Goal: Task Accomplishment & Management: Use online tool/utility

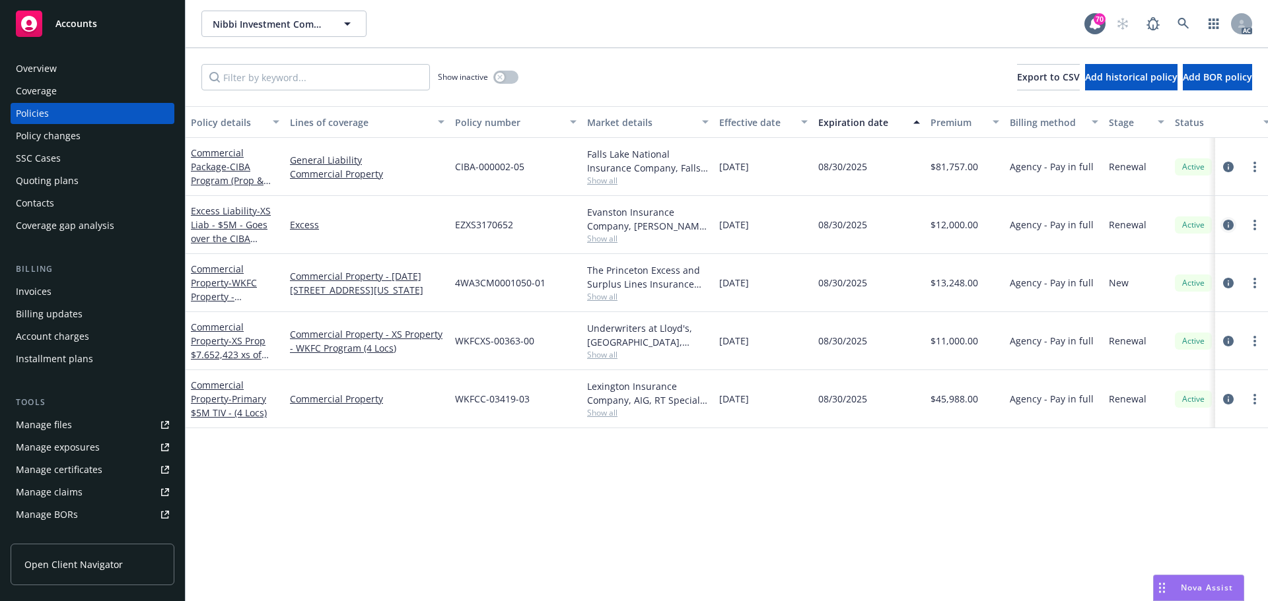
click at [1231, 224] on icon "circleInformation" at bounding box center [1228, 225] width 11 height 11
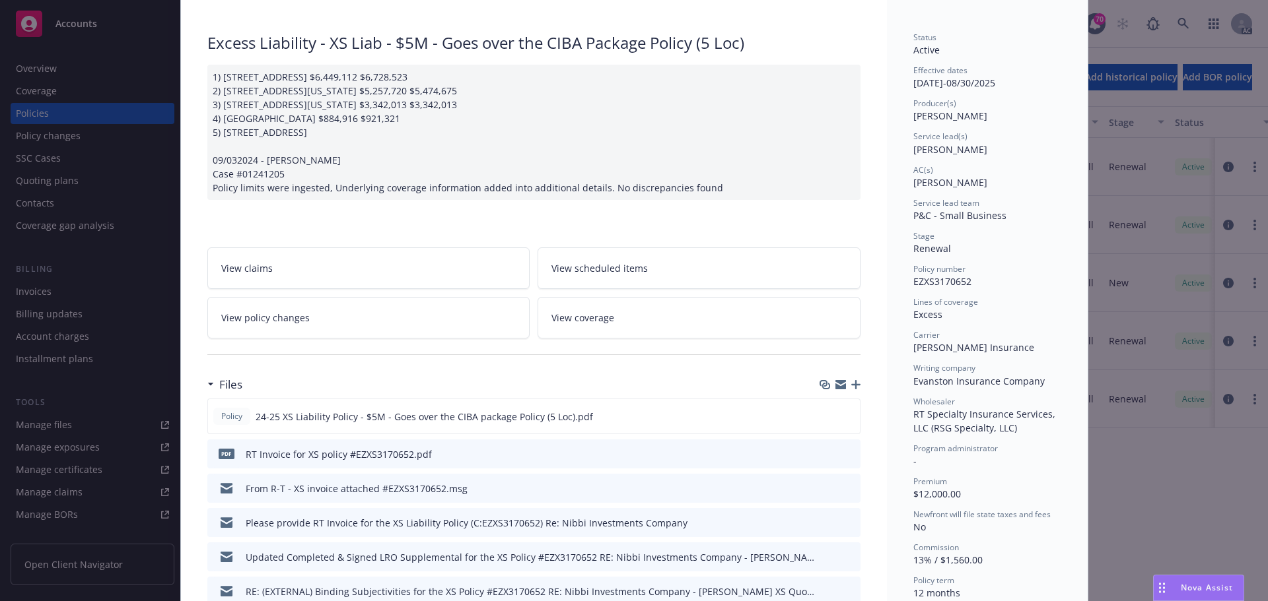
scroll to position [132, 0]
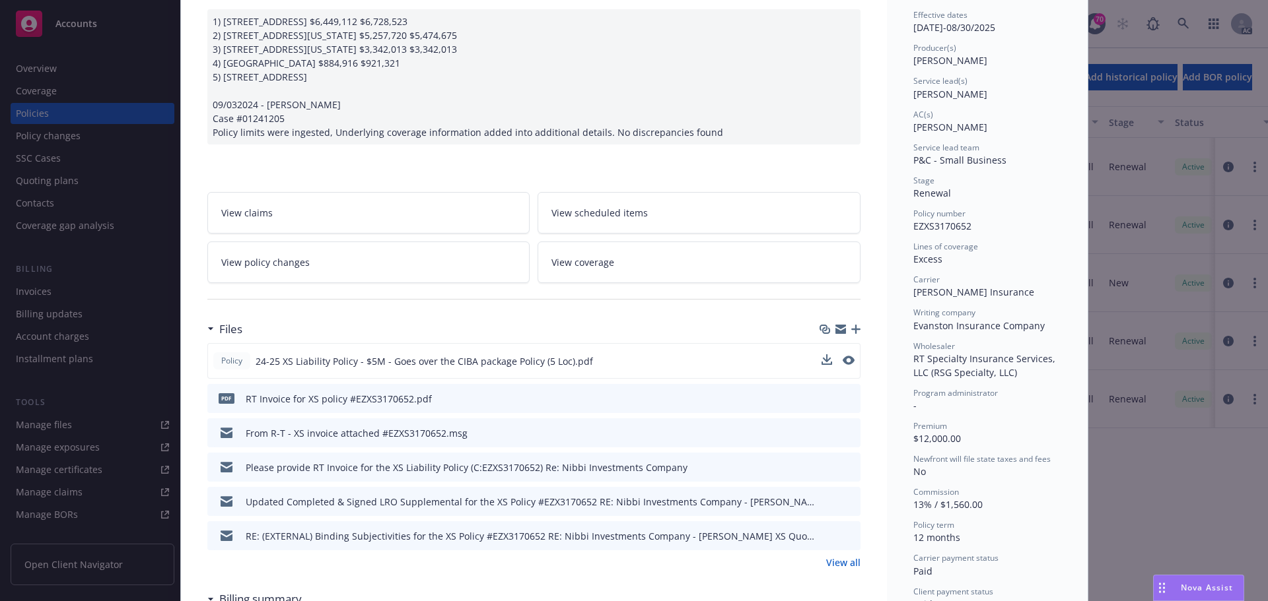
click at [842, 365] on button at bounding box center [848, 362] width 12 height 14
click at [844, 359] on icon "preview file" at bounding box center [847, 360] width 12 height 9
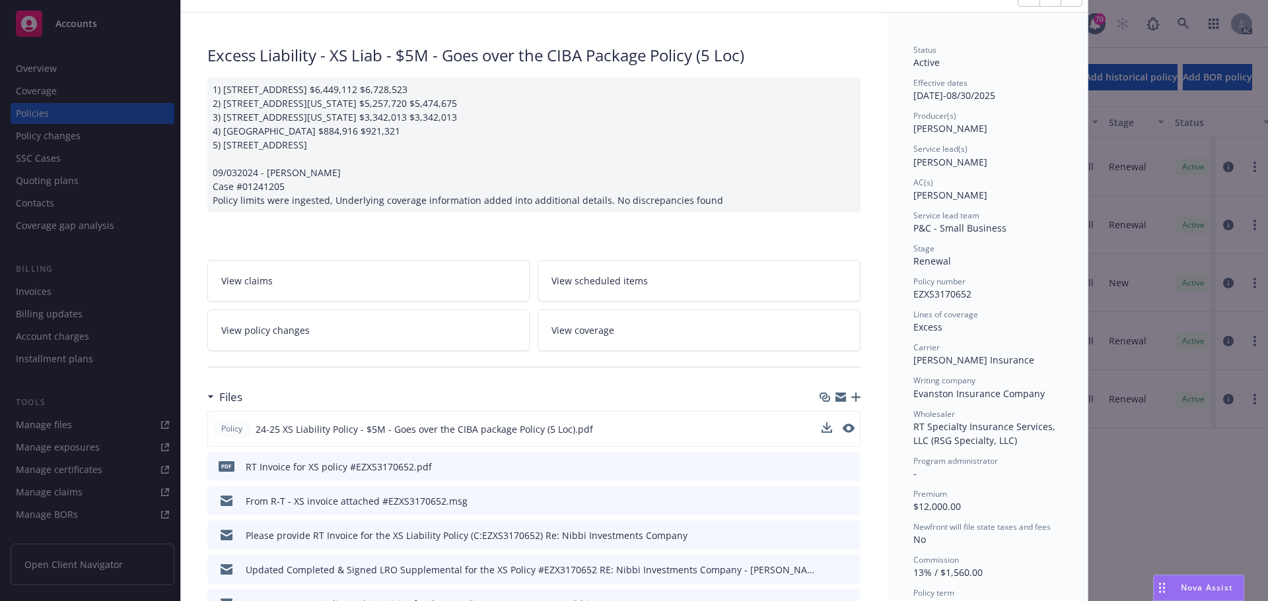
scroll to position [0, 0]
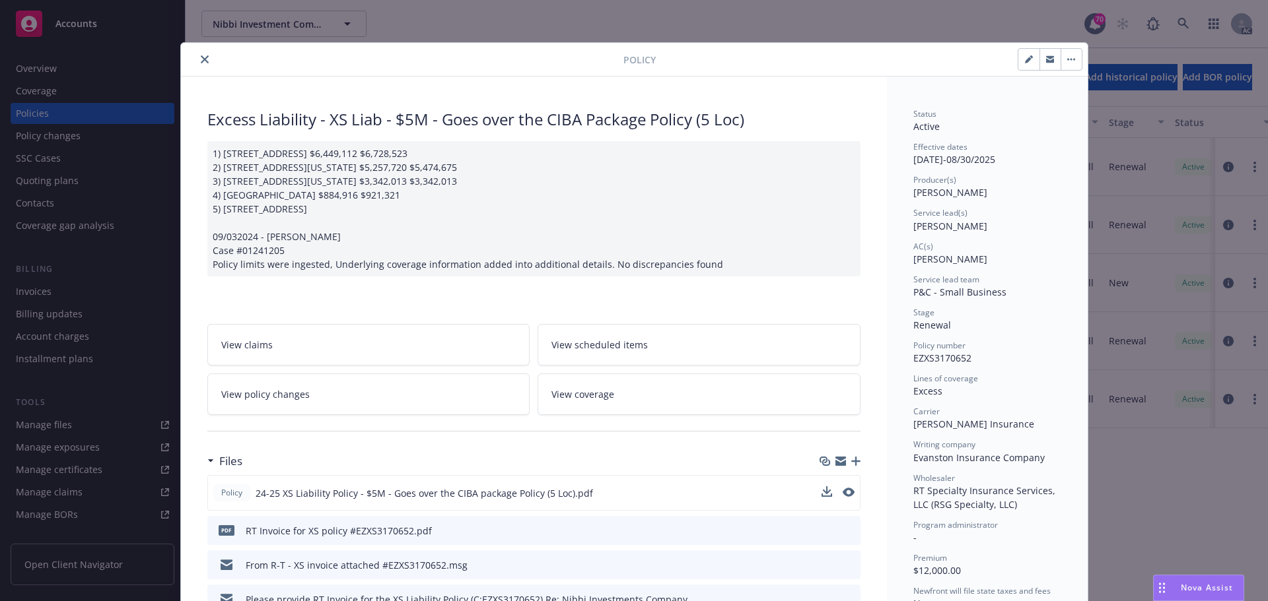
click at [199, 52] on button "close" at bounding box center [205, 59] width 16 height 16
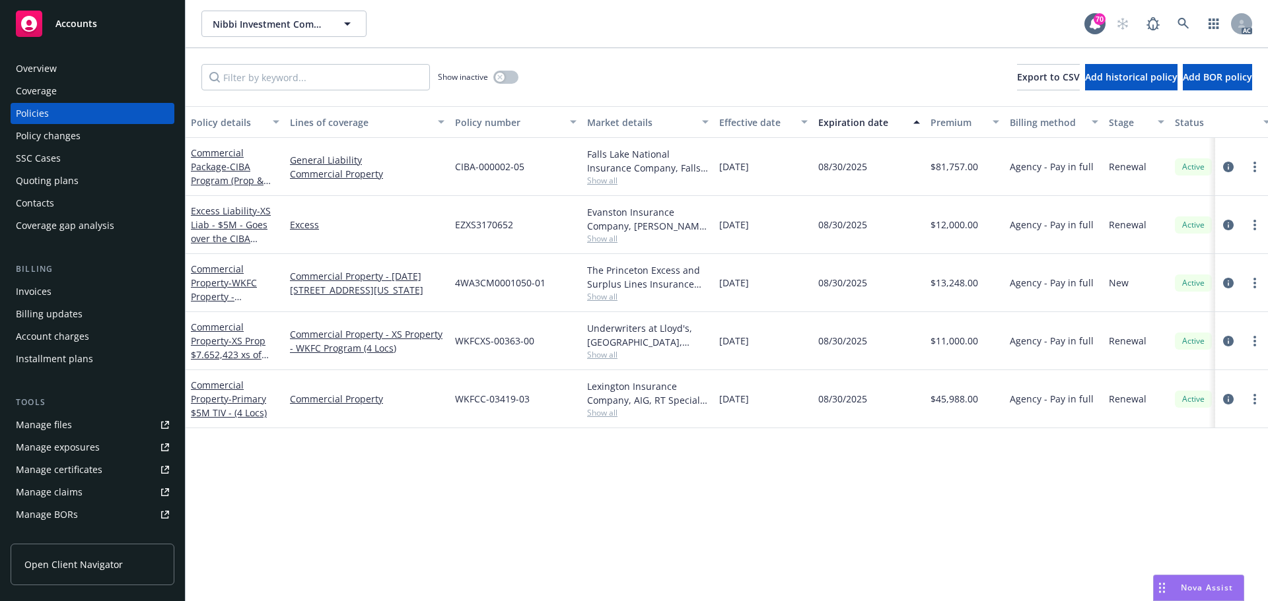
click at [83, 432] on link "Manage files" at bounding box center [93, 425] width 164 height 21
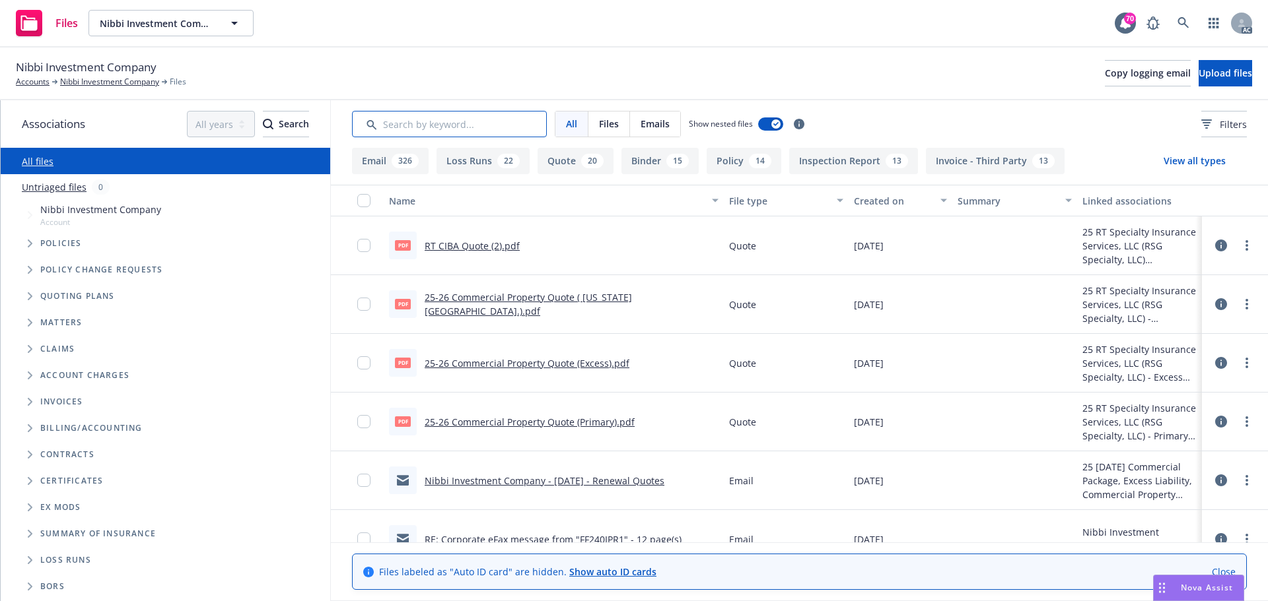
click at [483, 120] on input "Search by keyword..." at bounding box center [449, 124] width 195 height 26
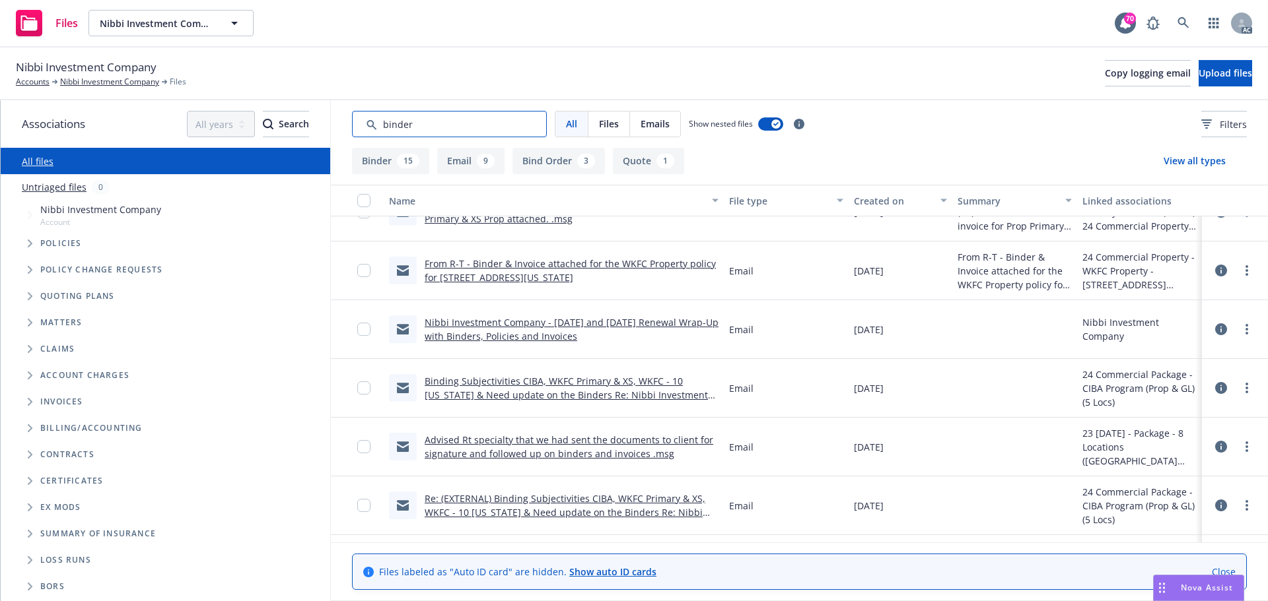
scroll to position [1305, 0]
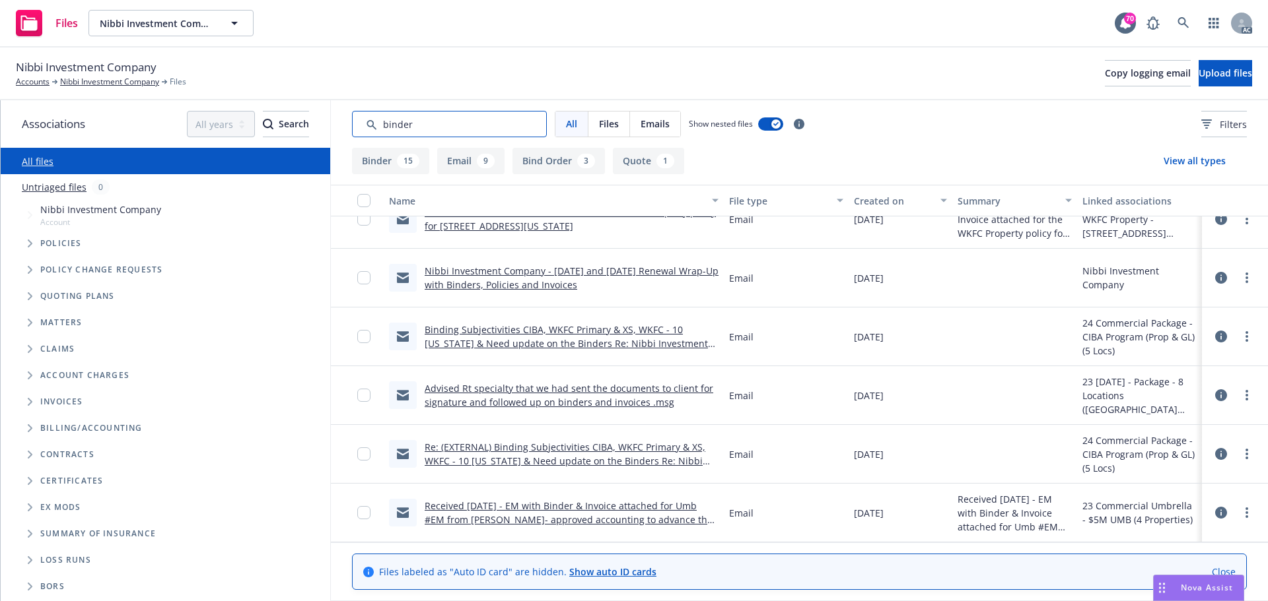
drag, startPoint x: 422, startPoint y: 125, endPoint x: 311, endPoint y: 119, distance: 111.1
click at [311, 119] on div "Associations All years 2027 2026 2025 2024 2023 2022 2021 2020 2019 2018 2017 2…" at bounding box center [634, 350] width 1267 height 501
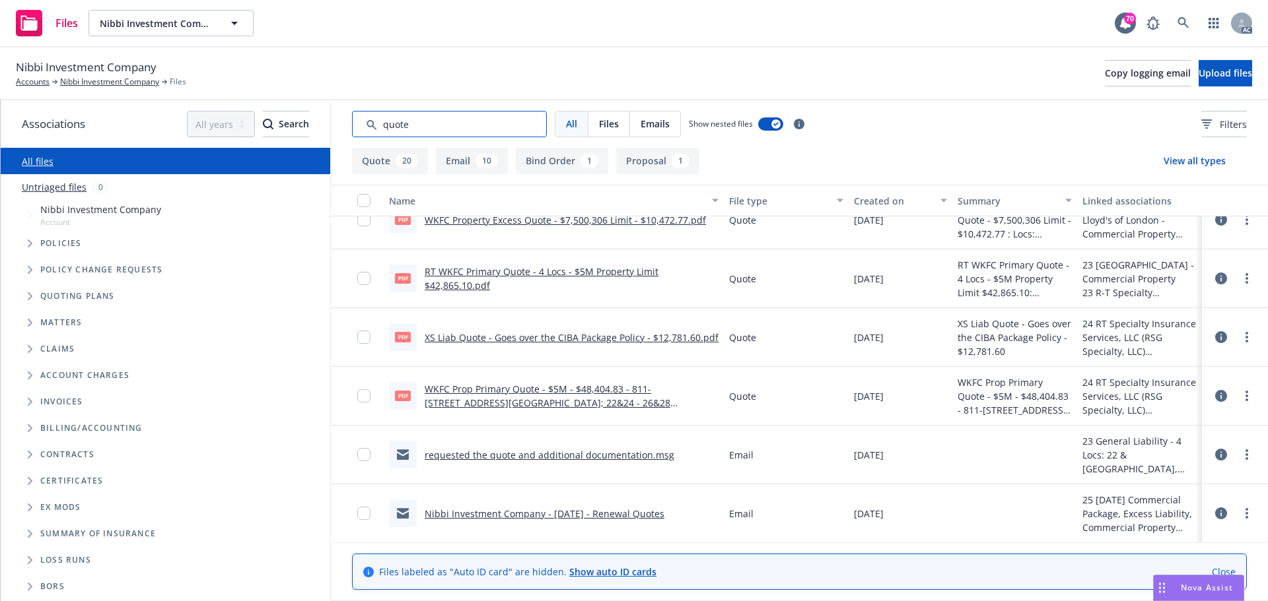
scroll to position [858, 0]
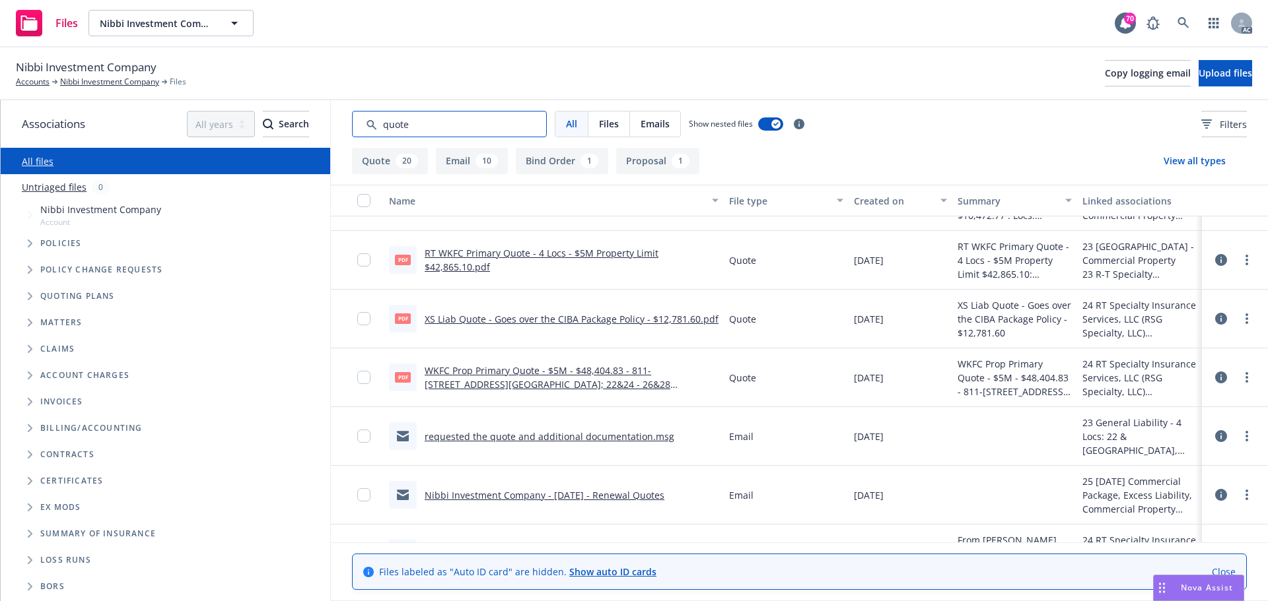
type input "quote"
click at [578, 323] on link "XS Liab Quote - Goes over the CIBA Package Policy - $12,781.60.pdf" at bounding box center [572, 319] width 294 height 13
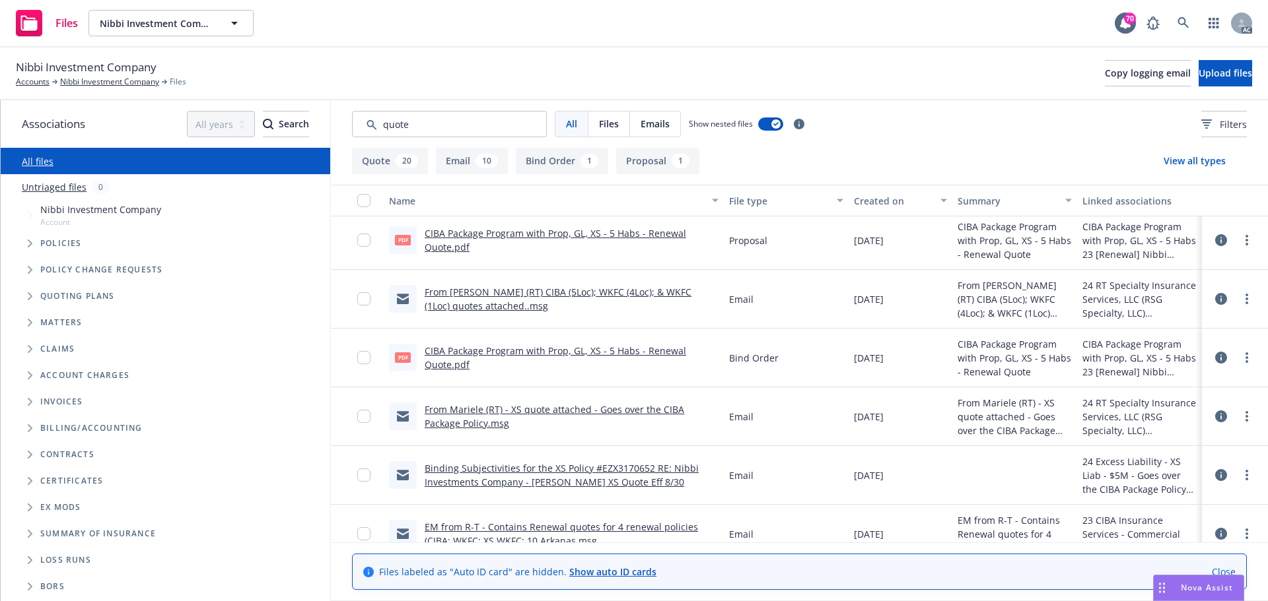
scroll to position [1254, 0]
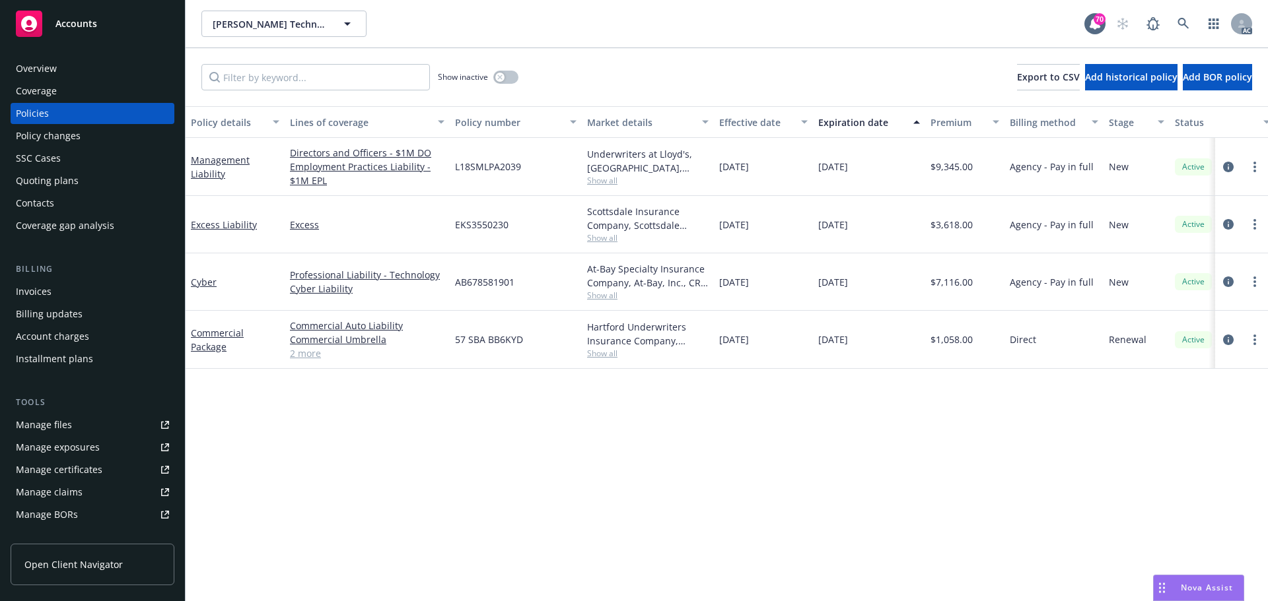
click at [508, 446] on div "Policy details Lines of coverage Policy number Market details Effective date Ex…" at bounding box center [727, 353] width 1082 height 495
click at [1229, 225] on icon "circleInformation" at bounding box center [1228, 224] width 11 height 11
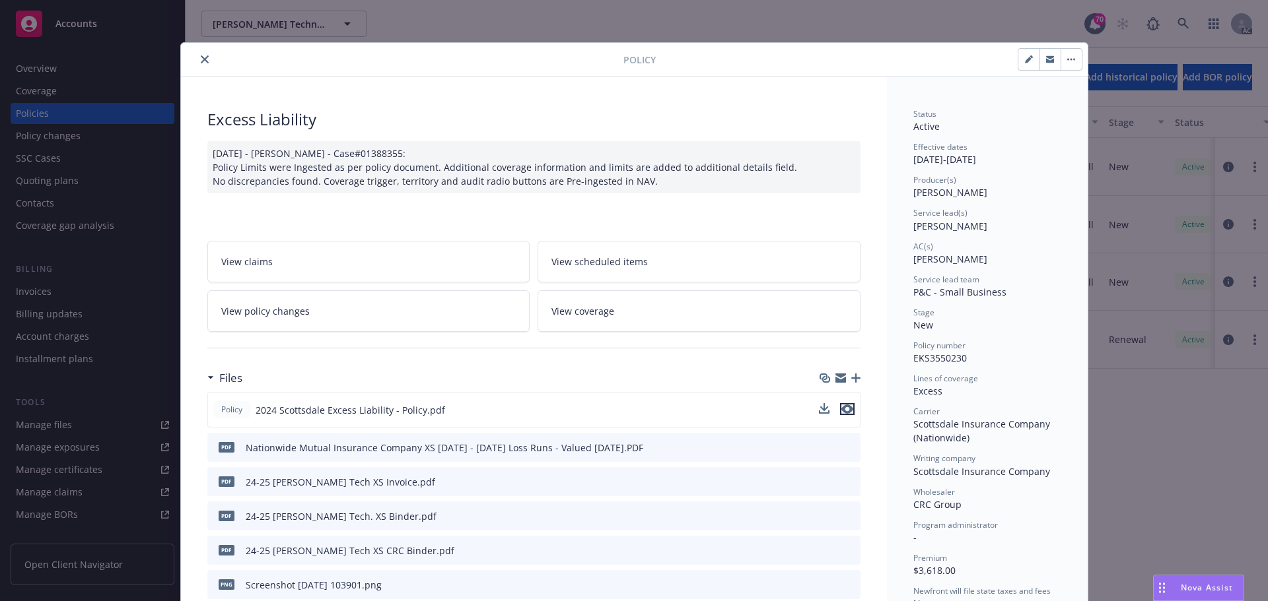
click at [841, 411] on icon "preview file" at bounding box center [847, 409] width 12 height 9
click at [842, 410] on icon "preview file" at bounding box center [847, 409] width 12 height 9
click at [201, 57] on icon "close" at bounding box center [205, 59] width 8 height 8
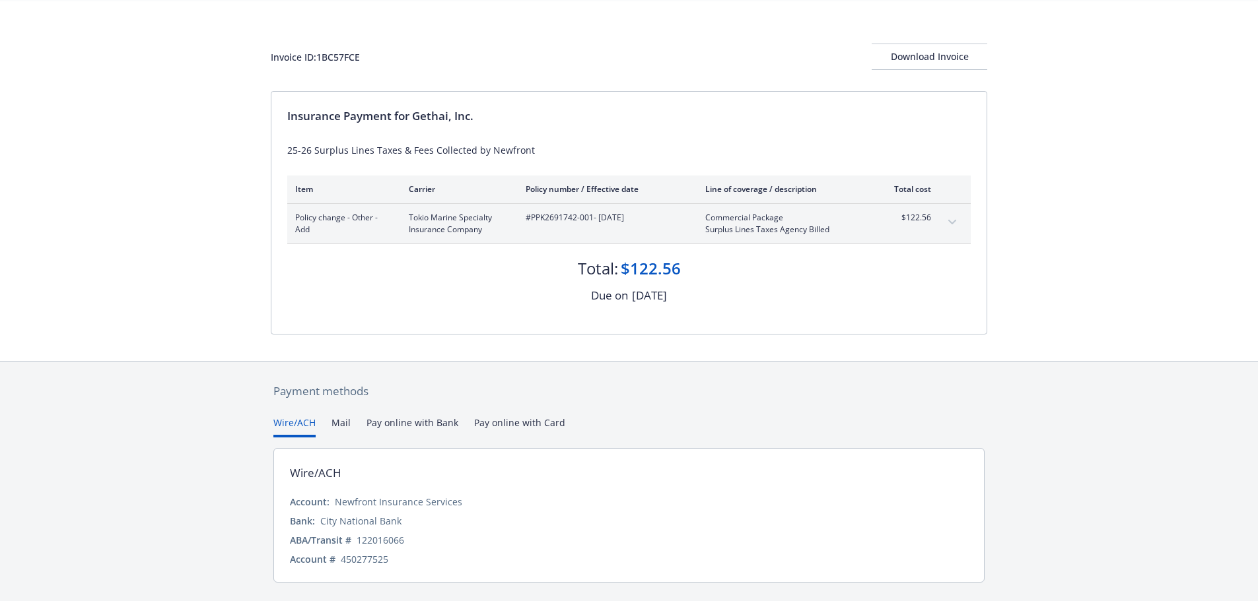
scroll to position [79, 0]
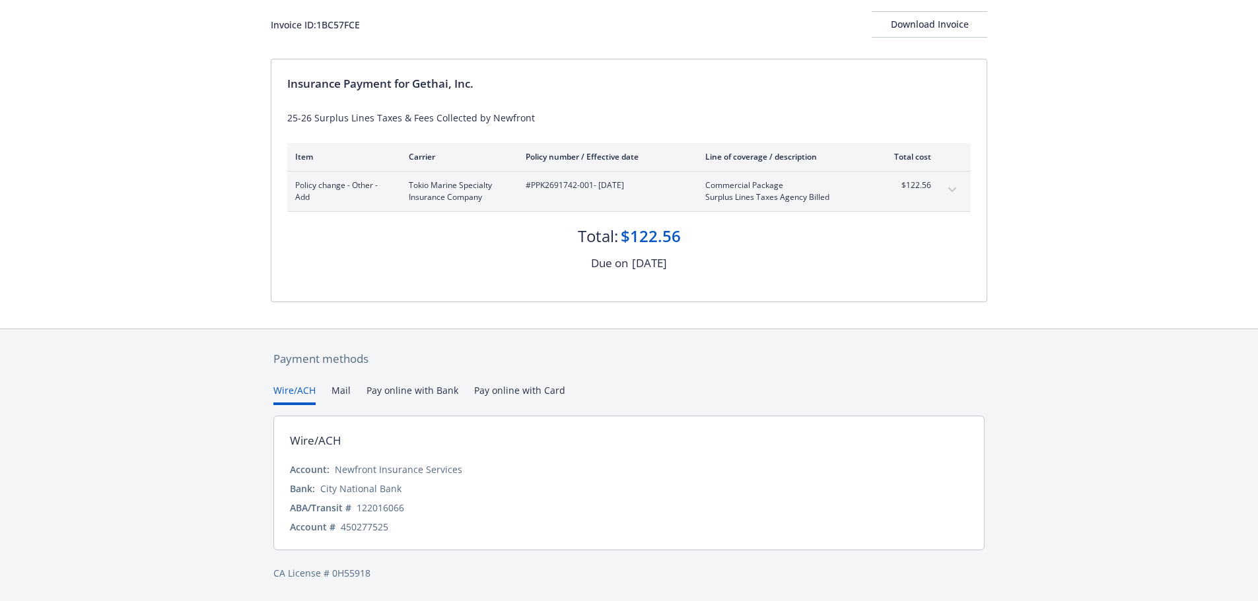
click at [1001, 399] on div "Payment methods Wire/ACH Mail Pay online with Bank Pay online with Card Wire/AC…" at bounding box center [629, 465] width 1258 height 273
click at [338, 391] on button "Mail" at bounding box center [340, 395] width 19 height 22
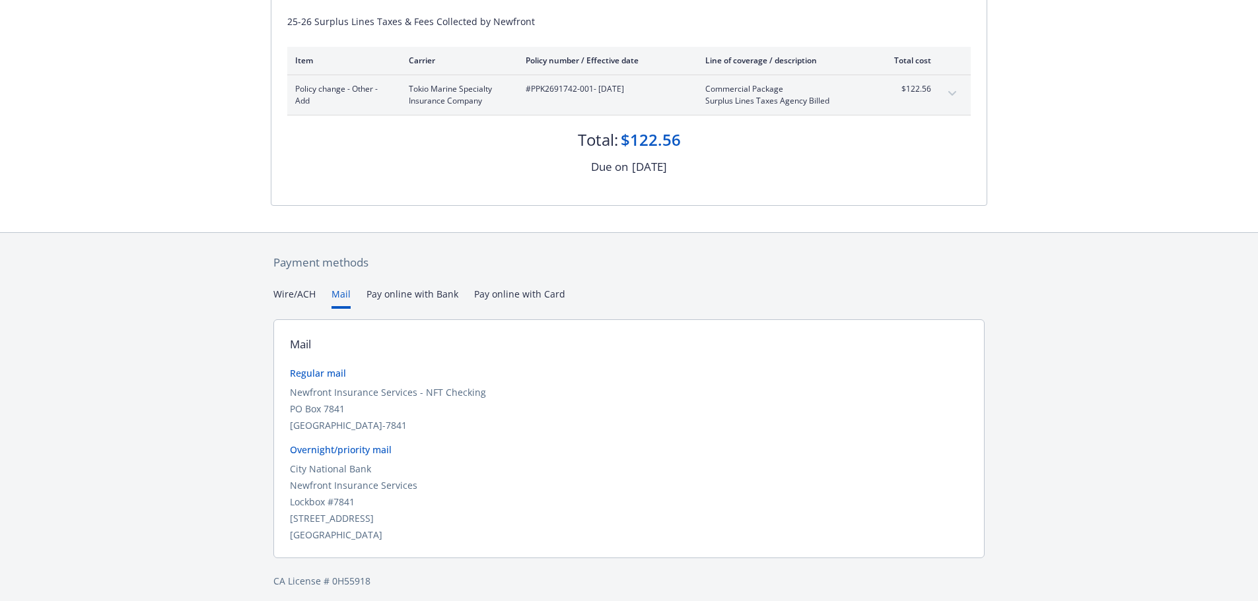
scroll to position [183, 0]
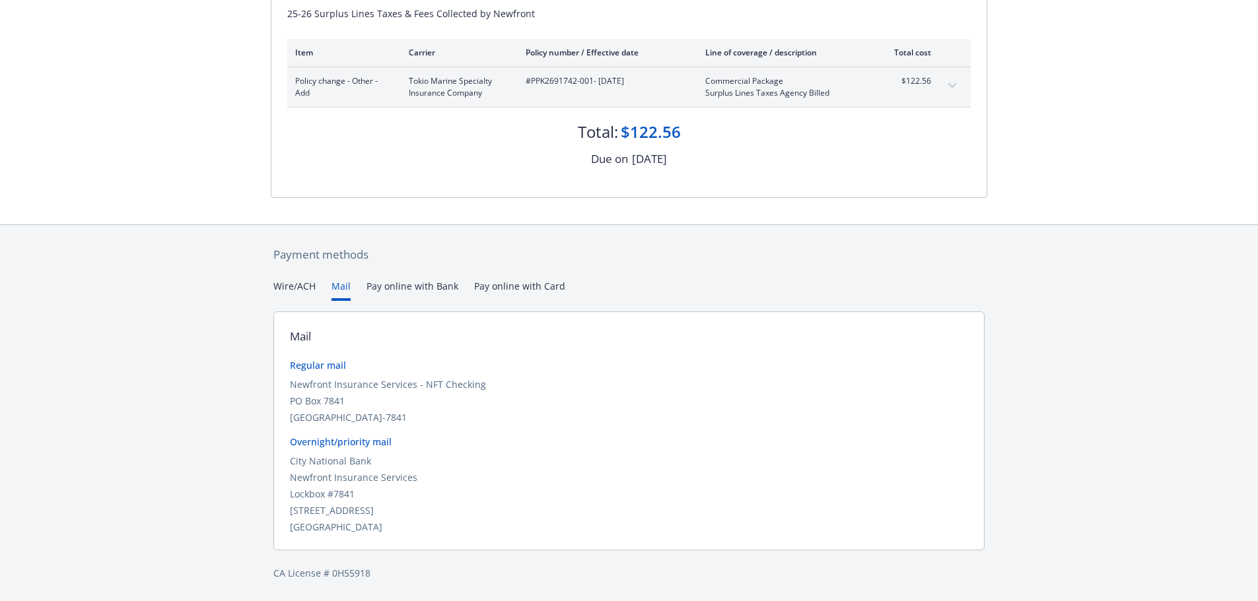
click at [132, 341] on div "Payment methods Wire/ACH Mail Pay online with Bank Pay online with Card Mail Re…" at bounding box center [629, 413] width 1258 height 378
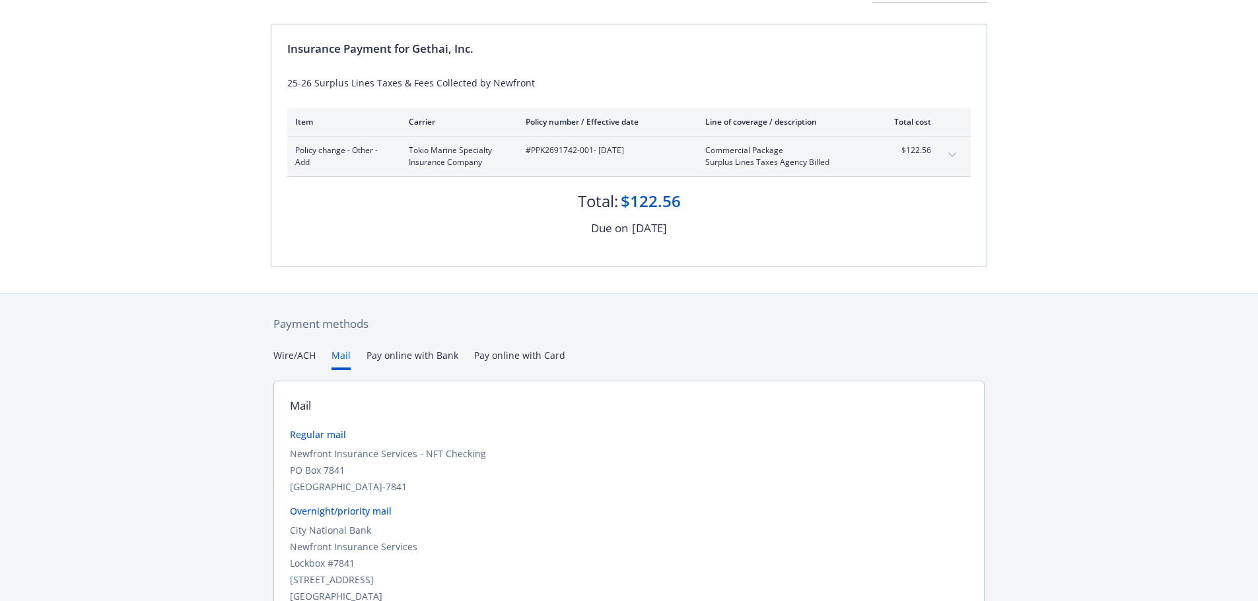
click at [397, 294] on div "Payment methods Wire/ACH Mail Pay online with Bank Pay online with Card Mail Re…" at bounding box center [629, 483] width 1258 height 378
click at [335, 349] on button "Mail" at bounding box center [340, 360] width 19 height 22
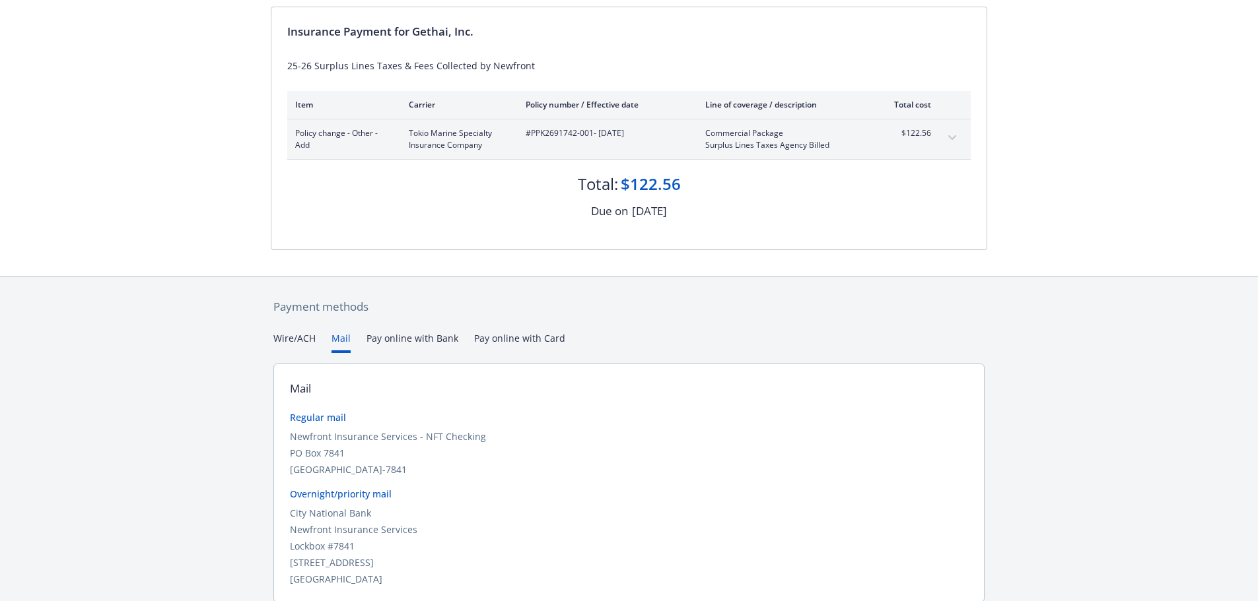
scroll to position [132, 0]
click at [129, 348] on div "Payment methods Wire/ACH Mail Pay online with Bank Pay online with Card Mail Re…" at bounding box center [629, 464] width 1258 height 378
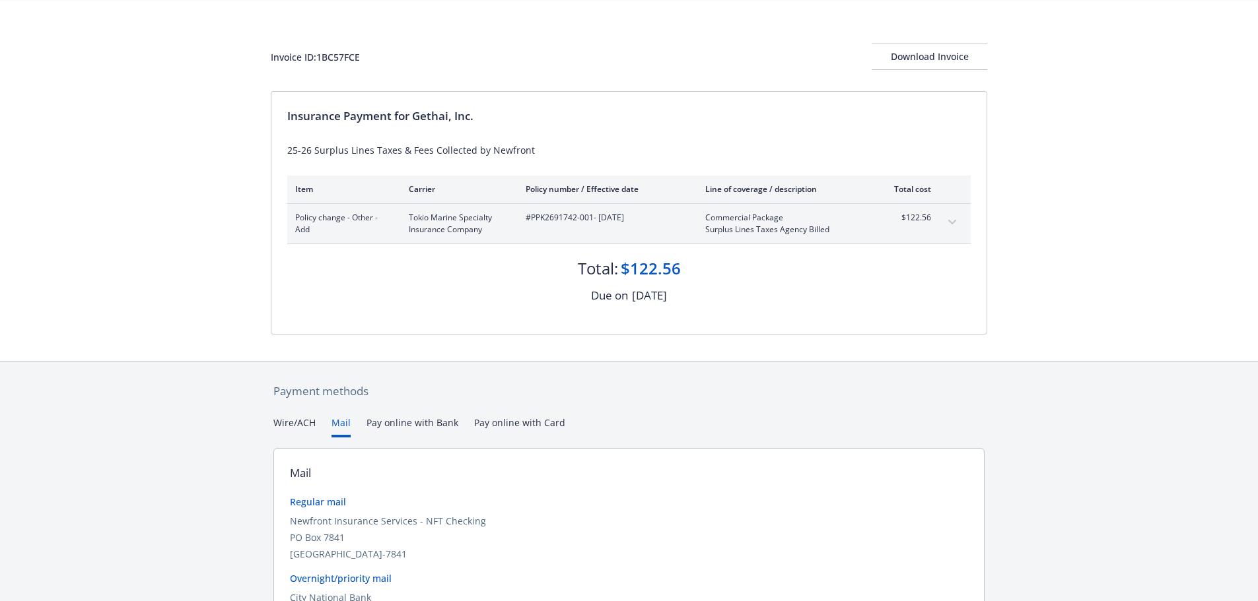
scroll to position [66, 0]
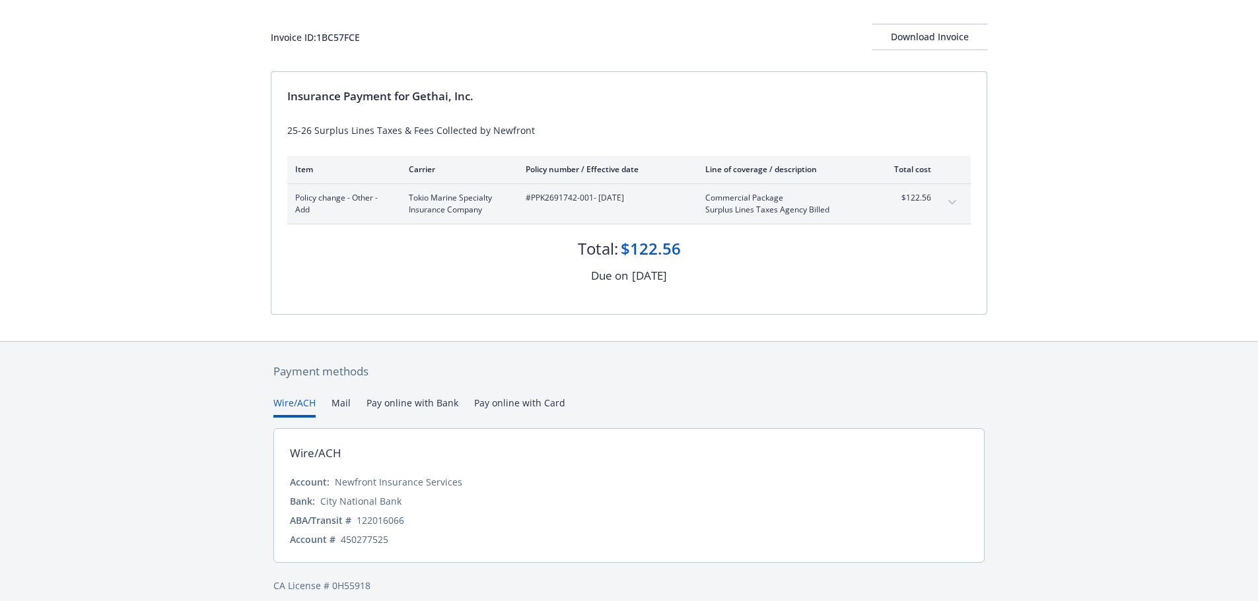
click at [294, 405] on button "Wire/ACH" at bounding box center [294, 407] width 42 height 22
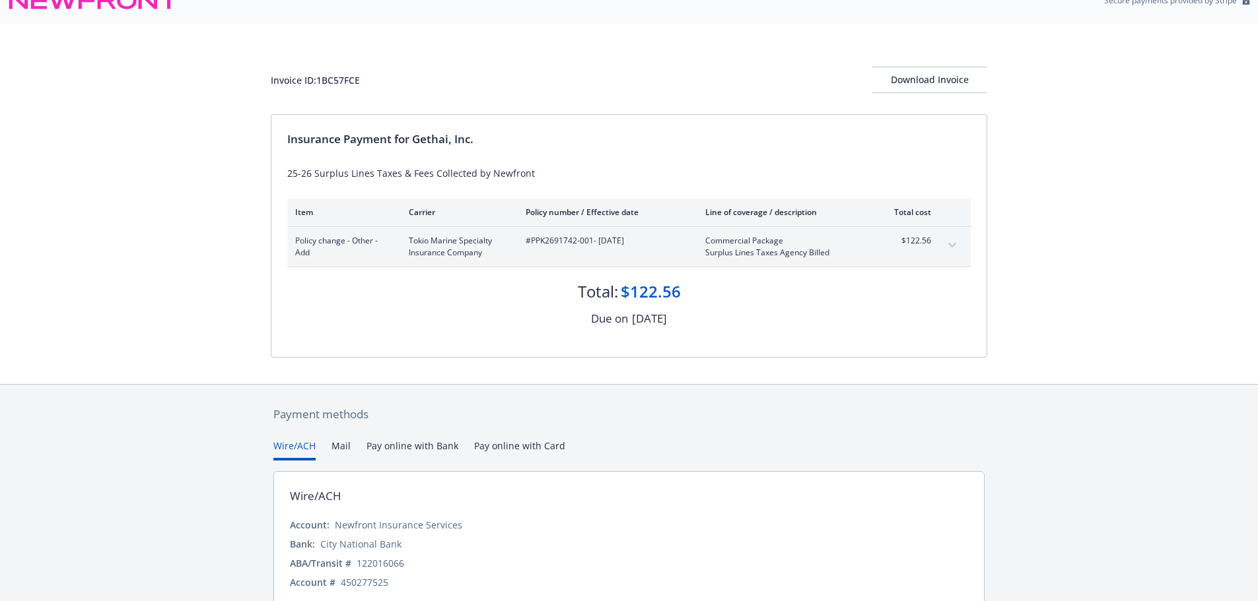
scroll to position [0, 0]
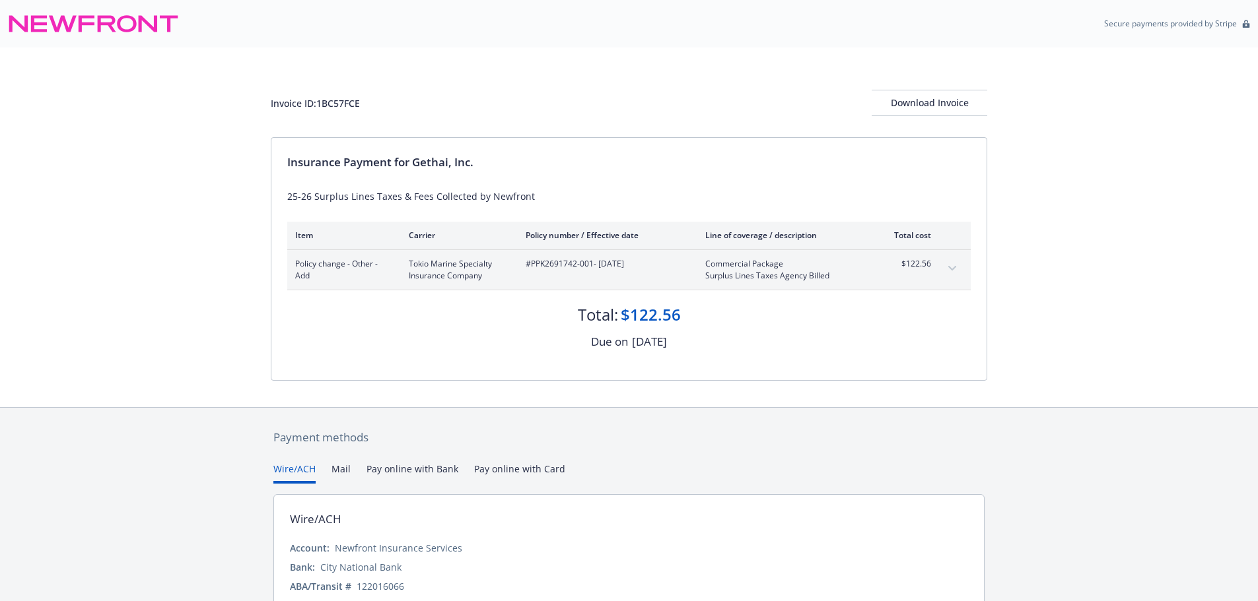
click at [955, 267] on icon "expand content" at bounding box center [952, 268] width 8 height 5
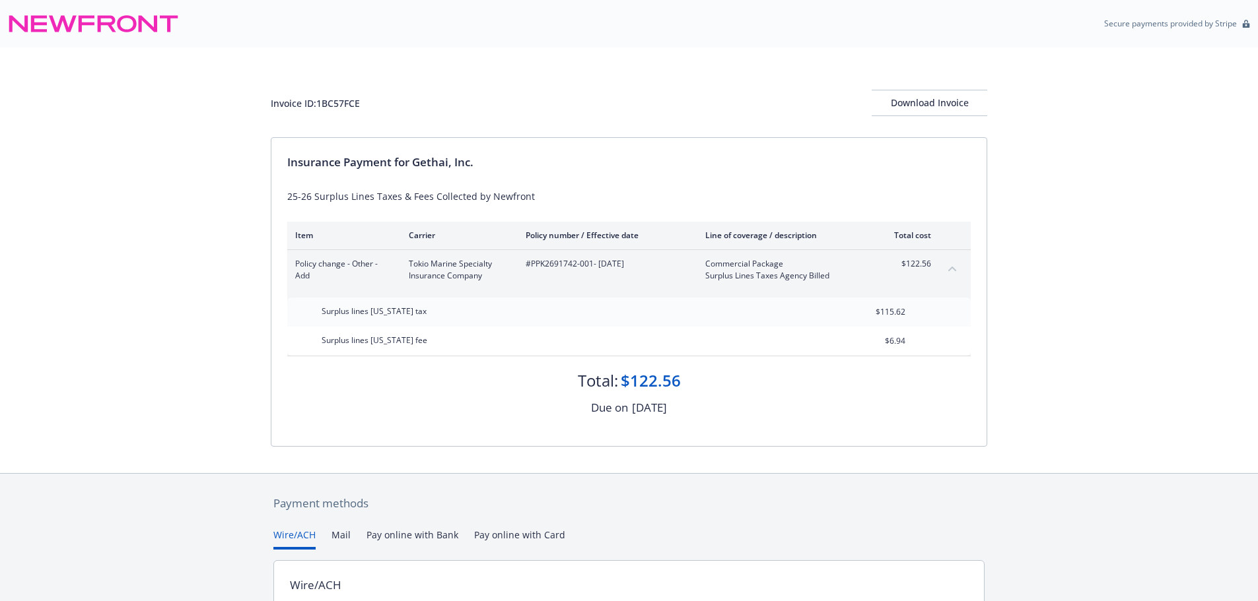
scroll to position [132, 0]
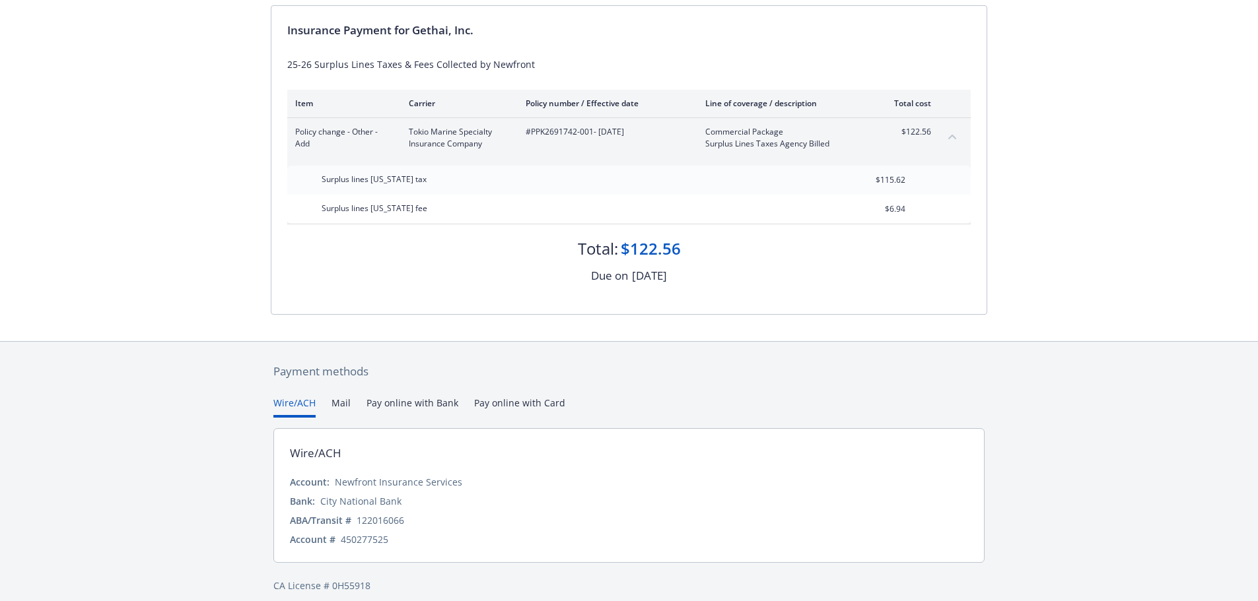
click at [417, 405] on button "Pay online with Bank" at bounding box center [412, 407] width 92 height 22
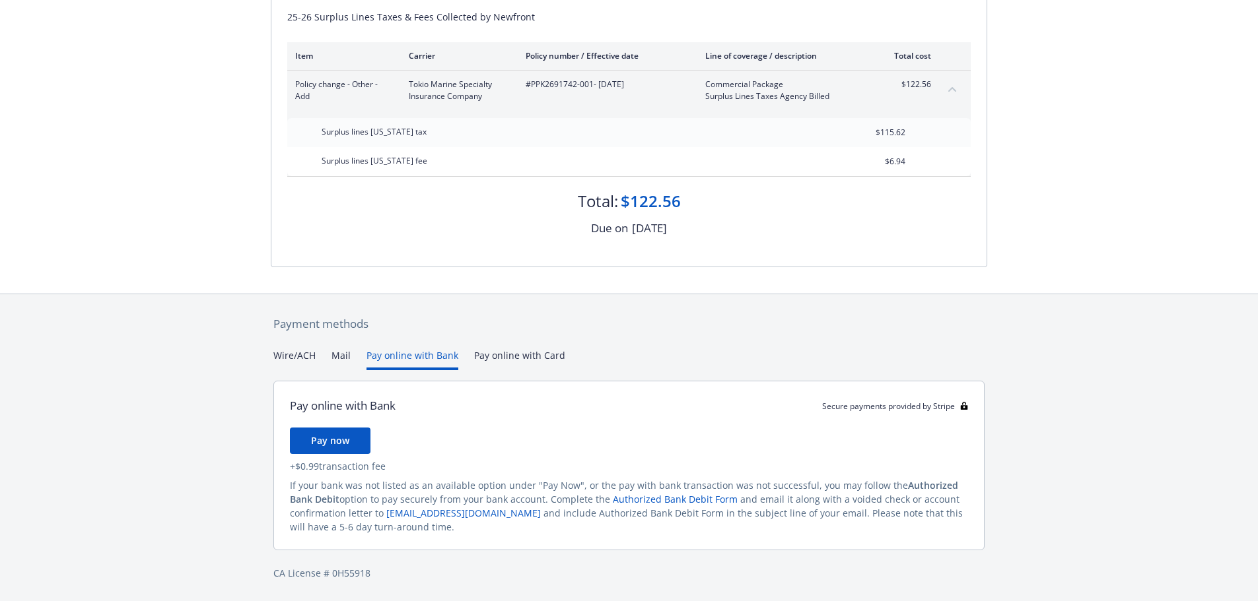
scroll to position [119, 0]
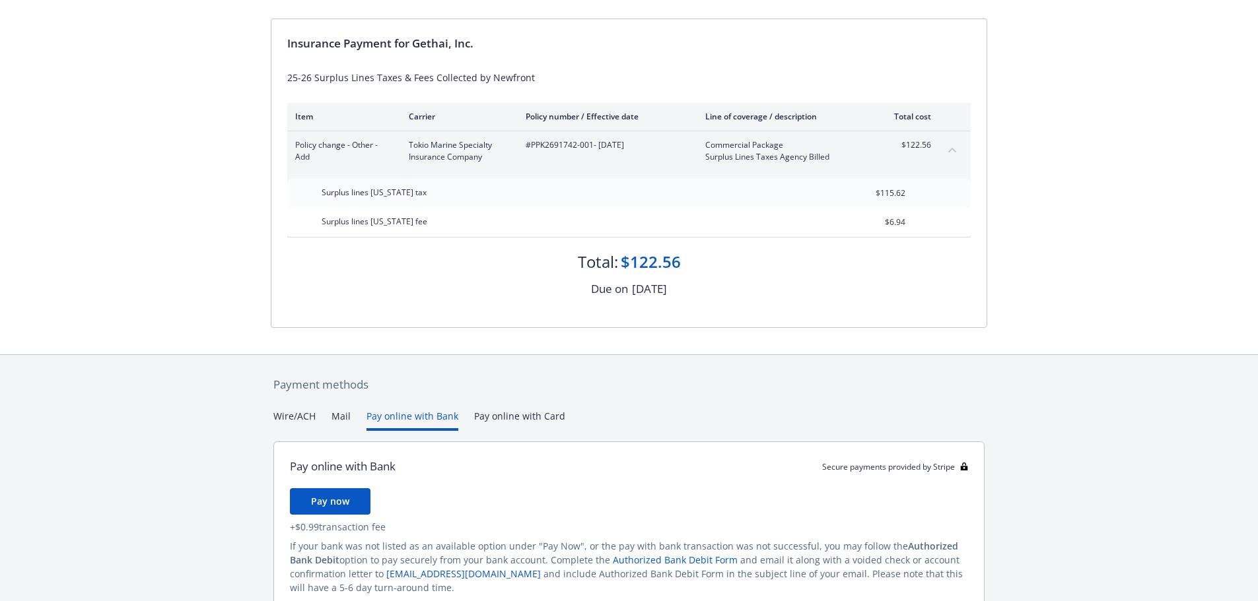
click at [512, 355] on div "Payment methods Wire/ACH Mail Pay online with Bank Pay online with Card Pay onl…" at bounding box center [629, 509] width 716 height 308
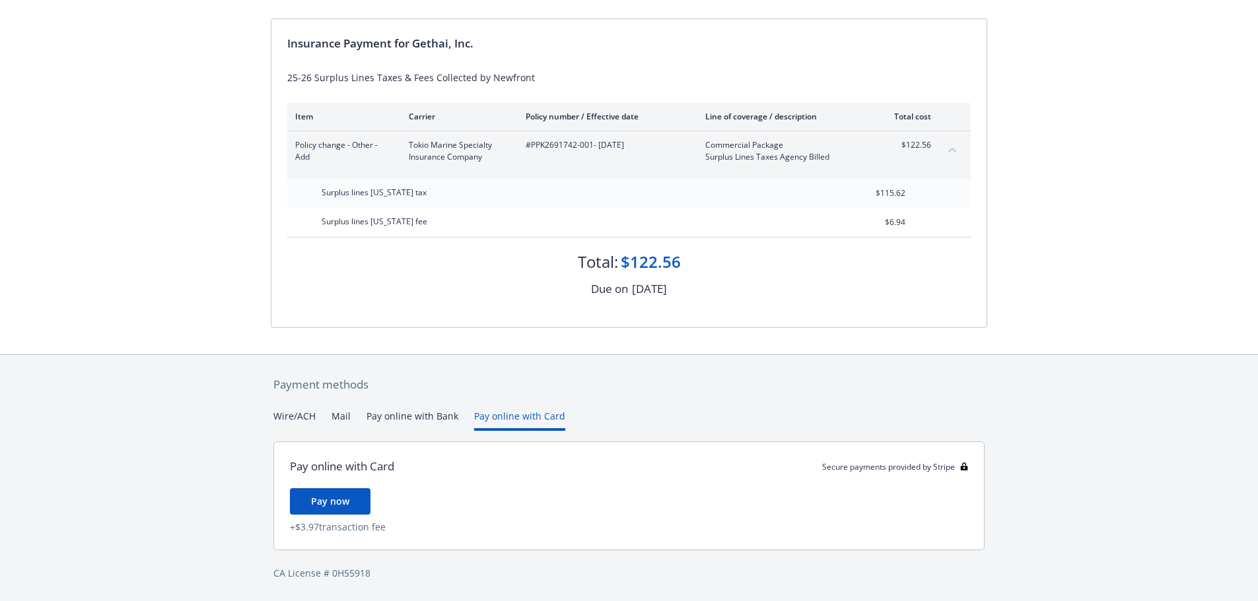
click at [347, 416] on button "Mail" at bounding box center [340, 420] width 19 height 22
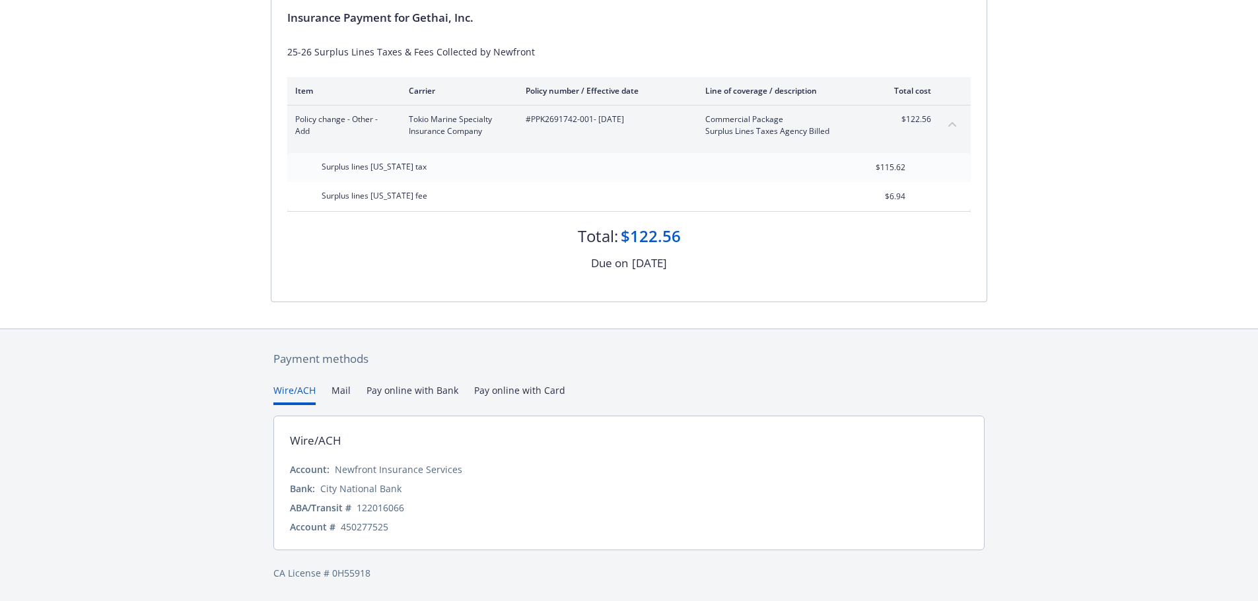
scroll to position [145, 0]
click at [296, 281] on div "Secure payments provided by Stripe Invoice ID: 1BC57FCE Download Invoice Insura…" at bounding box center [629, 228] width 1258 height 746
click at [384, 397] on button "Pay online with Bank" at bounding box center [412, 395] width 92 height 22
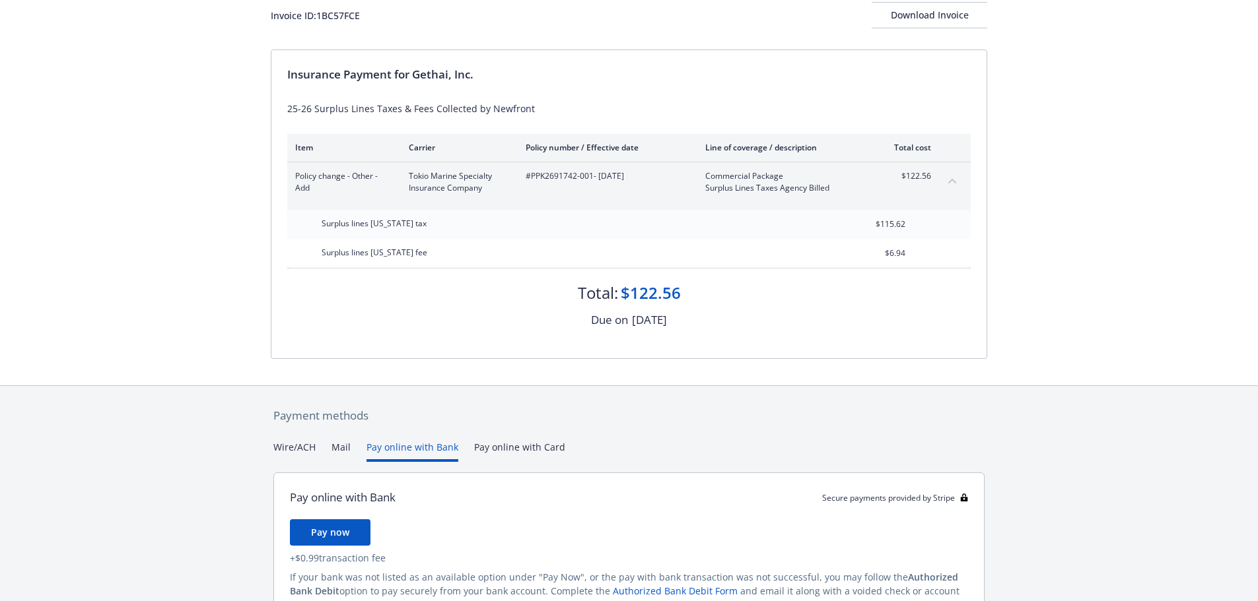
scroll to position [13, 0]
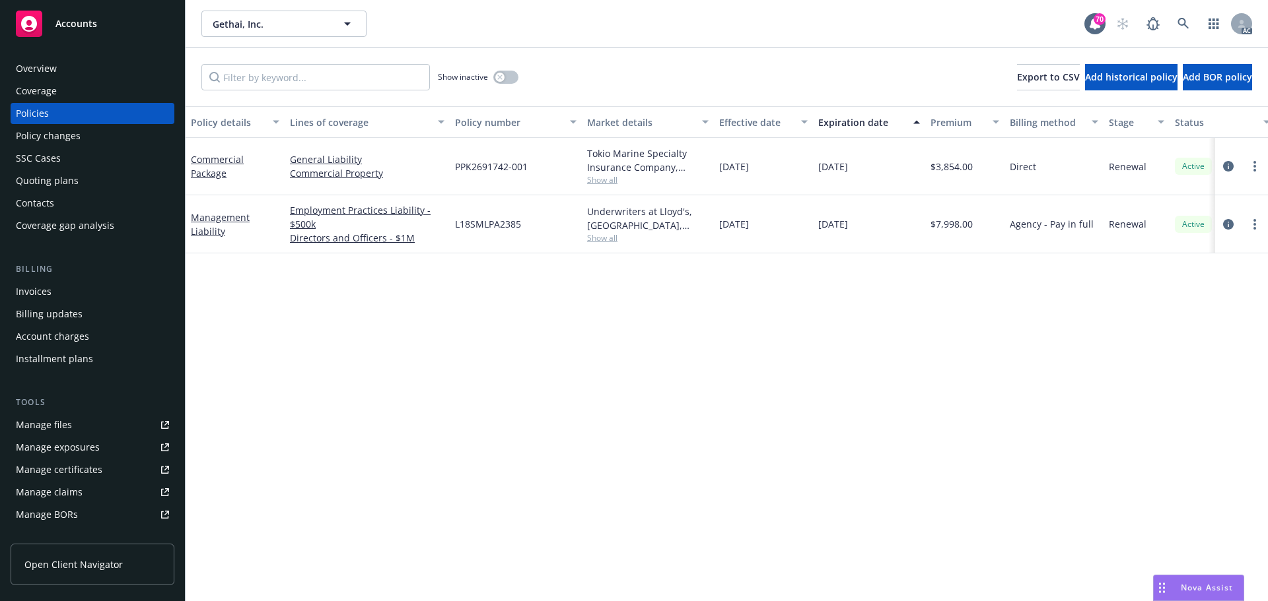
click at [508, 341] on div "Policy details Lines of coverage Policy number Market details Effective date Ex…" at bounding box center [727, 353] width 1082 height 495
click at [1251, 226] on link "more" at bounding box center [1255, 225] width 16 height 16
click at [713, 341] on div "Policy details Lines of coverage Policy number Market details Effective date Ex…" at bounding box center [727, 353] width 1082 height 495
click at [50, 294] on div "Invoices" at bounding box center [34, 291] width 36 height 21
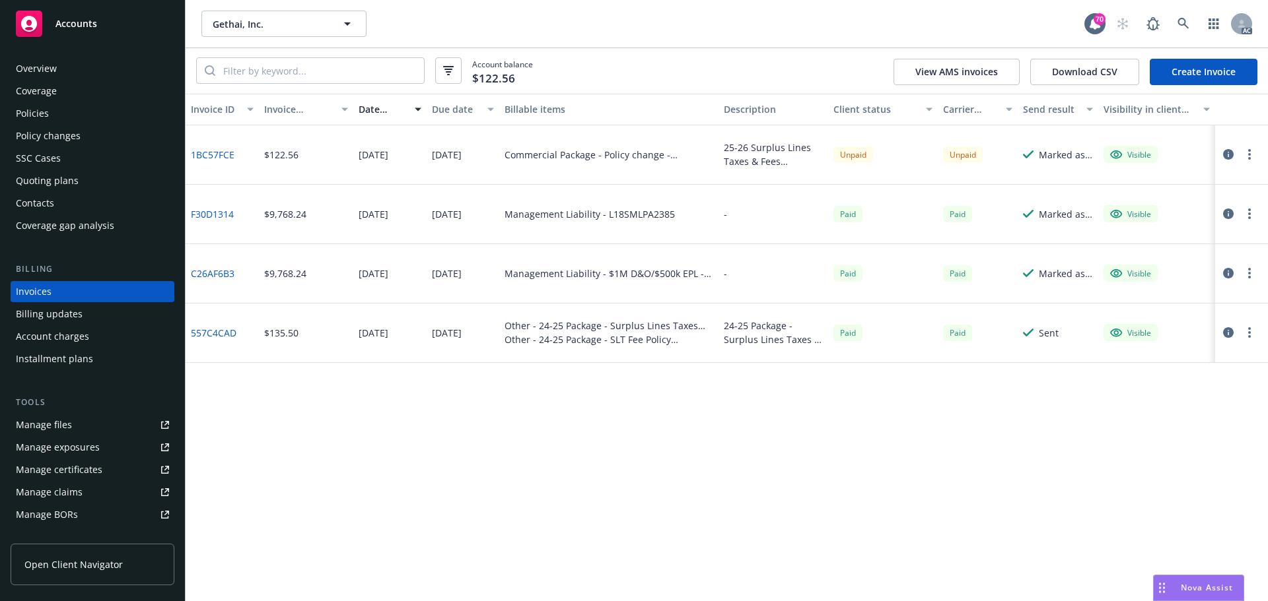
click at [1249, 154] on circle "button" at bounding box center [1249, 154] width 3 height 3
click at [376, 444] on div "Invoice ID Invoice amount Date issued Due date Billable items Description Clien…" at bounding box center [727, 348] width 1082 height 508
click at [56, 115] on div "Policies" at bounding box center [92, 113] width 153 height 21
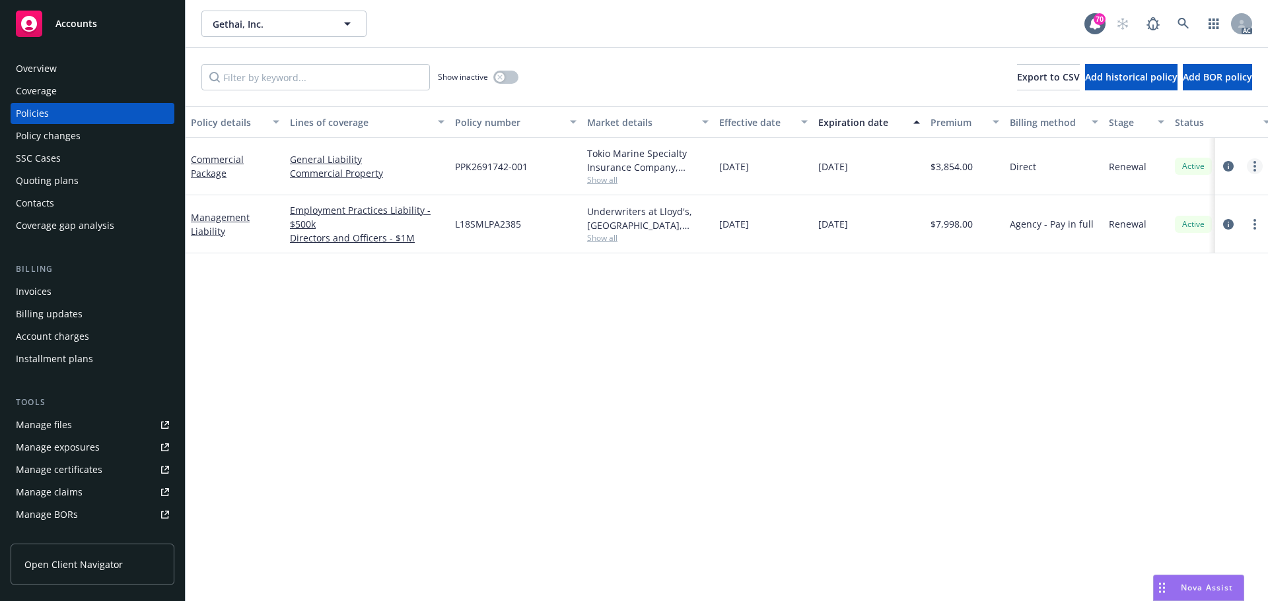
click at [1258, 164] on link "more" at bounding box center [1255, 166] width 16 height 16
click at [859, 350] on div "Policy details Lines of coverage Policy number Market details Effective date Ex…" at bounding box center [727, 353] width 1082 height 495
click at [1256, 161] on link "more" at bounding box center [1255, 166] width 16 height 16
click at [1144, 355] on link "Copy logging email" at bounding box center [1184, 352] width 155 height 26
click at [58, 294] on div "Invoices" at bounding box center [92, 291] width 153 height 21
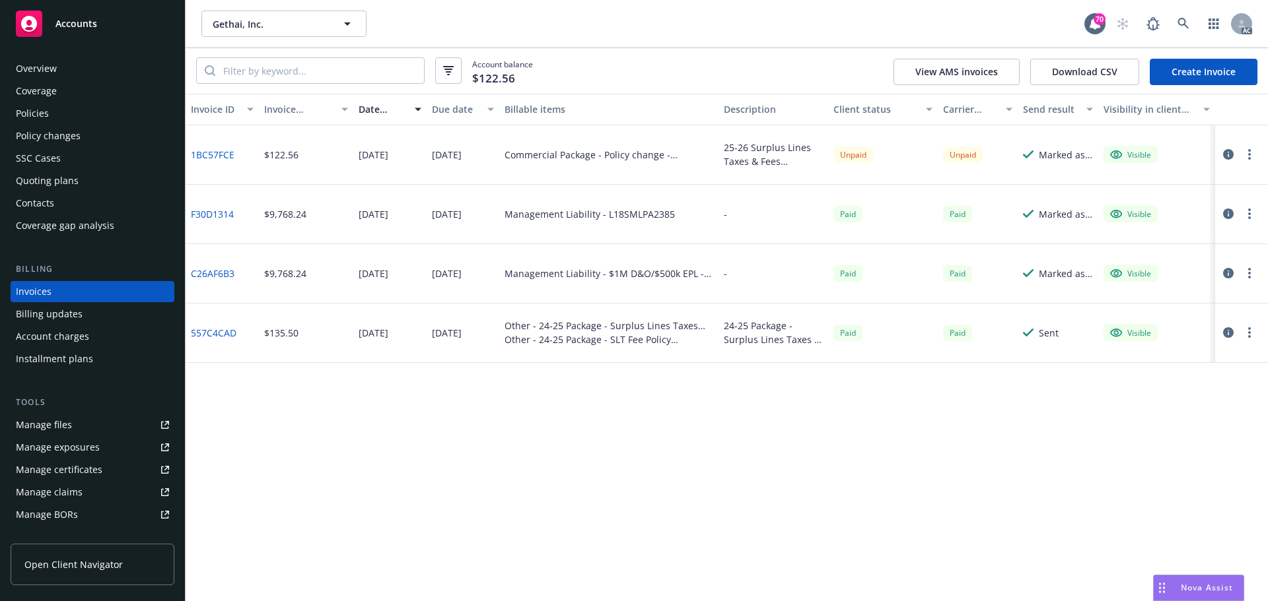
click at [1249, 153] on icon "button" at bounding box center [1249, 154] width 3 height 11
click at [1137, 341] on link "Copy logging email" at bounding box center [1172, 340] width 168 height 26
click at [1249, 153] on icon "button" at bounding box center [1249, 154] width 3 height 11
click at [1131, 343] on link "Copy logging email" at bounding box center [1172, 340] width 168 height 26
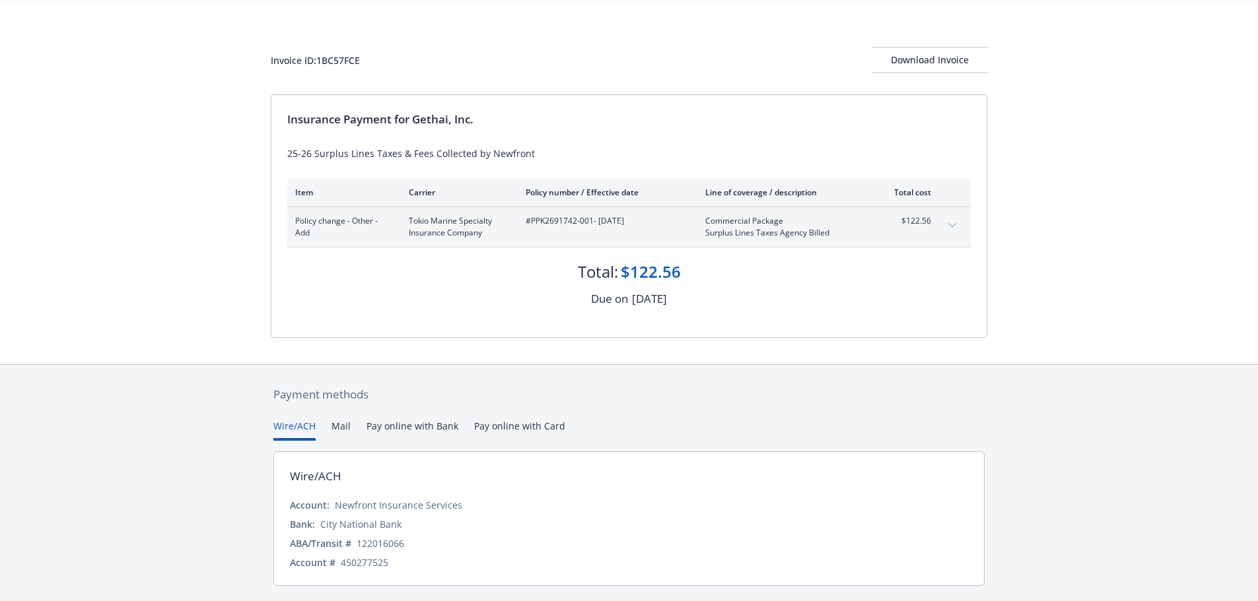
scroll to position [66, 0]
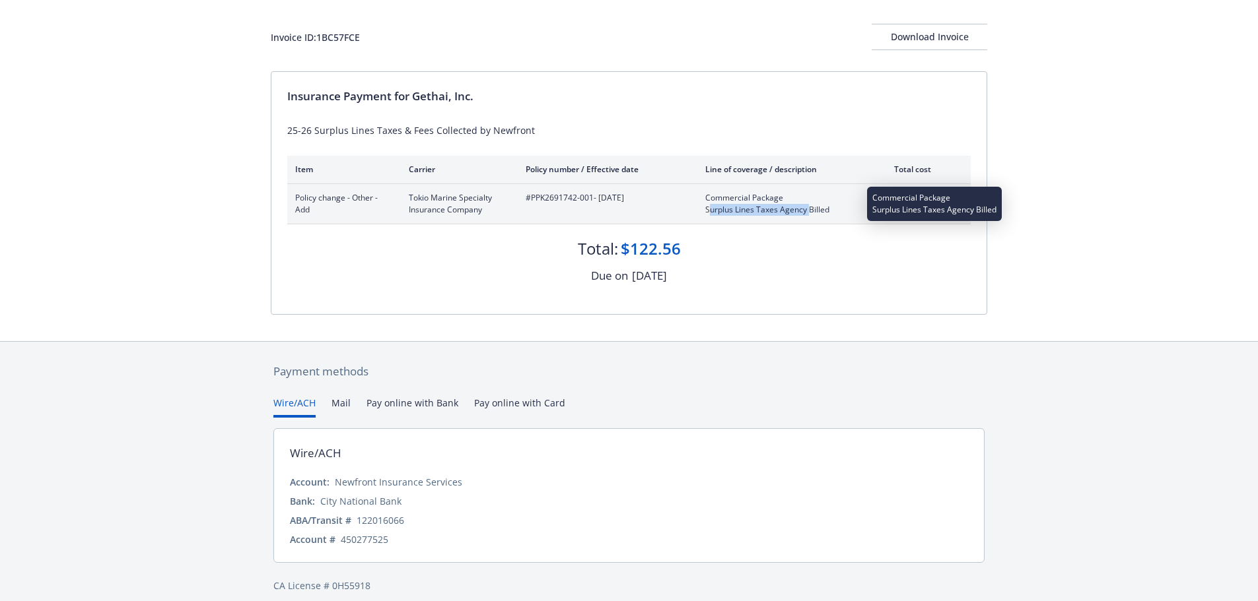
drag, startPoint x: 708, startPoint y: 213, endPoint x: 785, endPoint y: 215, distance: 77.3
click at [803, 213] on span "Surplus Lines Taxes Agency Billed" at bounding box center [782, 210] width 155 height 12
click at [770, 215] on span "Surplus Lines Taxes Agency Billed" at bounding box center [782, 210] width 155 height 12
